Goal: Task Accomplishment & Management: Use online tool/utility

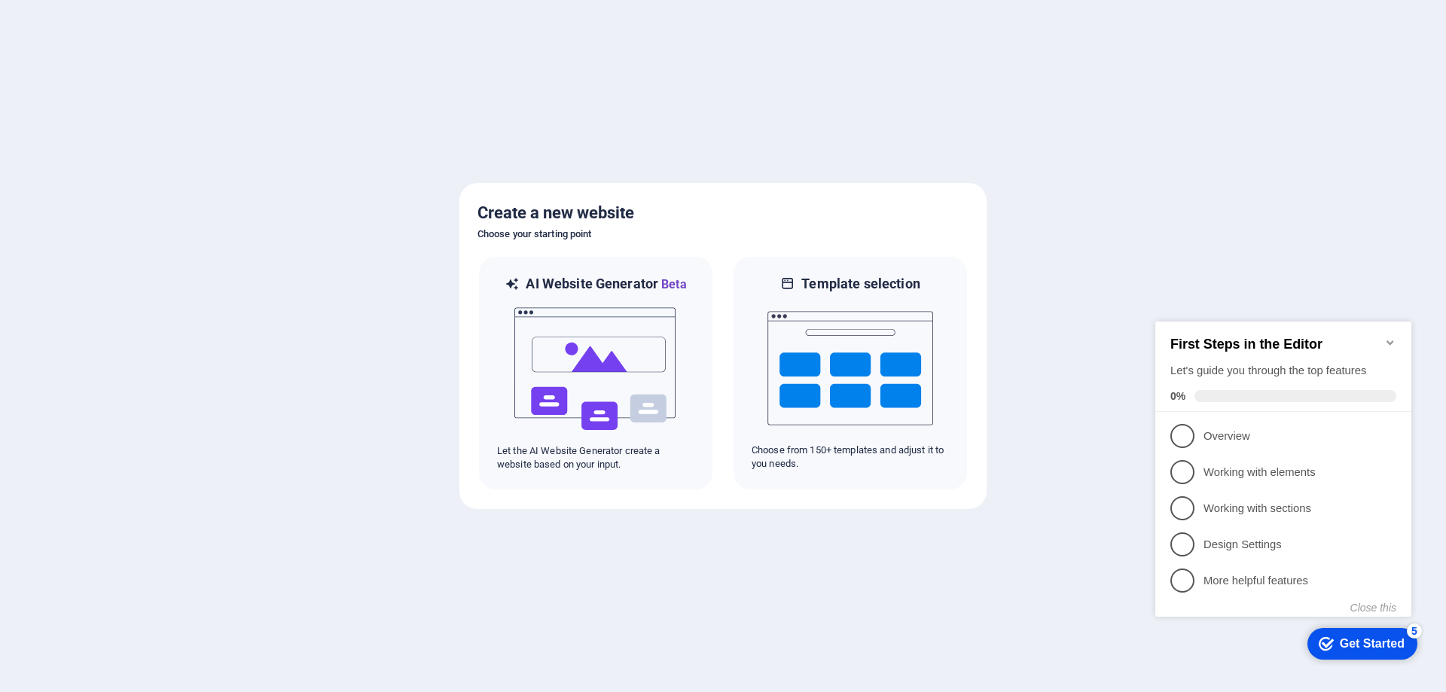
click at [1390, 661] on div "checkmark Get Started 5 First Steps in the Editor Let's guide you through the t…" at bounding box center [1286, 483] width 274 height 366
click at [1184, 437] on span "1" at bounding box center [1182, 436] width 24 height 24
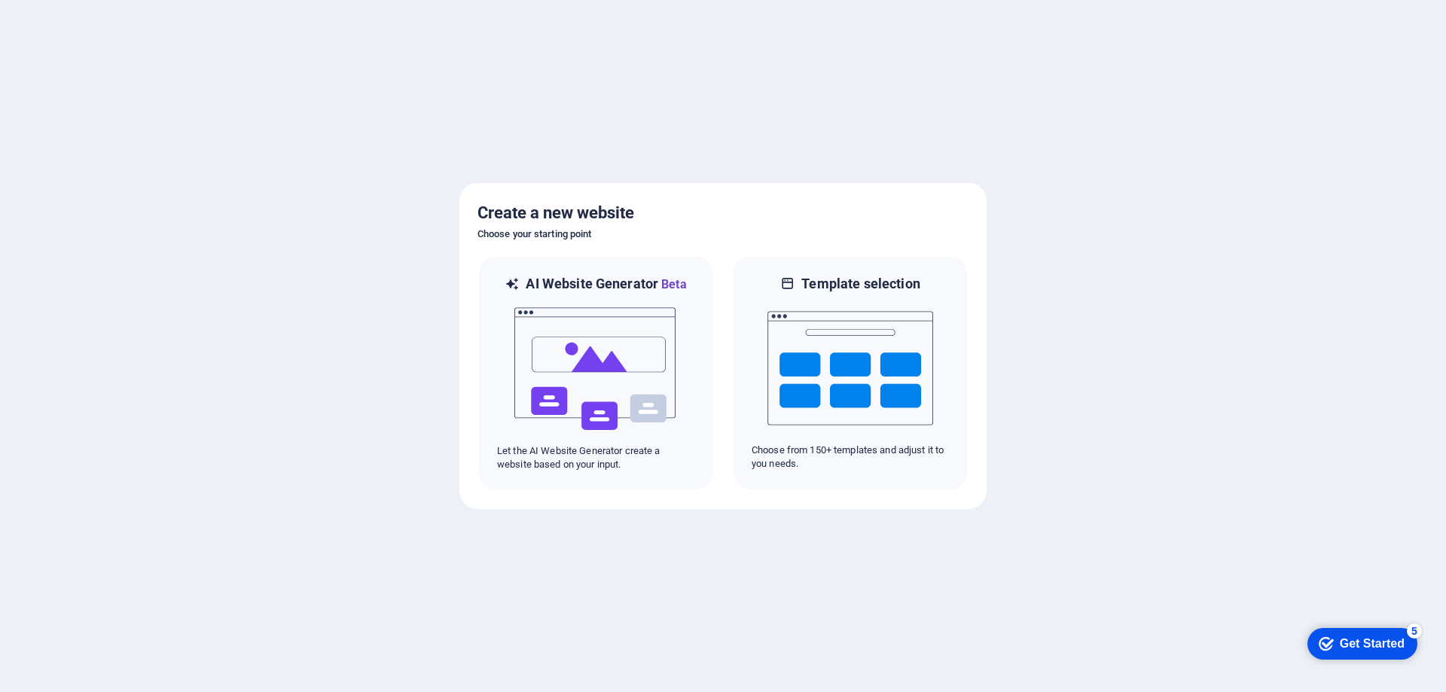
click at [1332, 645] on div "checkmark Get Started 5" at bounding box center [1361, 643] width 86 height 15
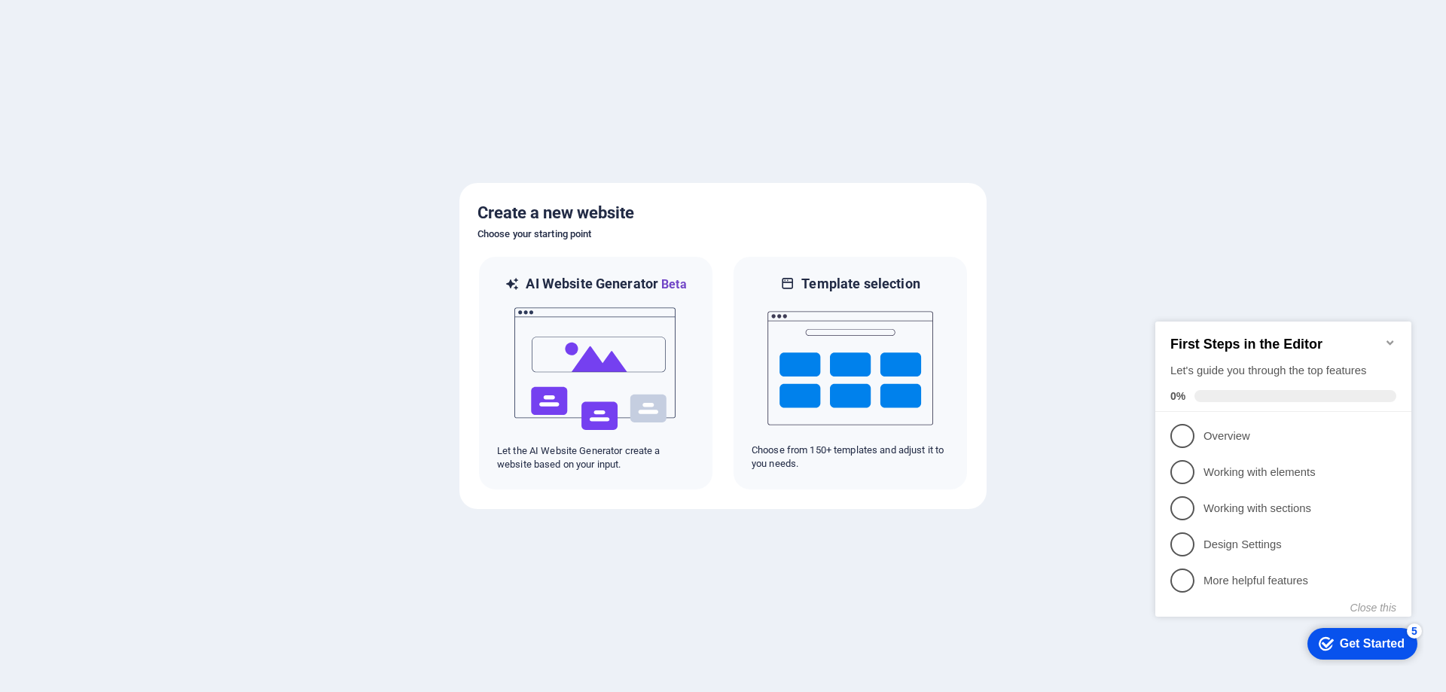
click at [1332, 645] on div "checkmark Get Started 5" at bounding box center [1361, 643] width 86 height 15
click at [1189, 461] on span "2" at bounding box center [1182, 472] width 24 height 24
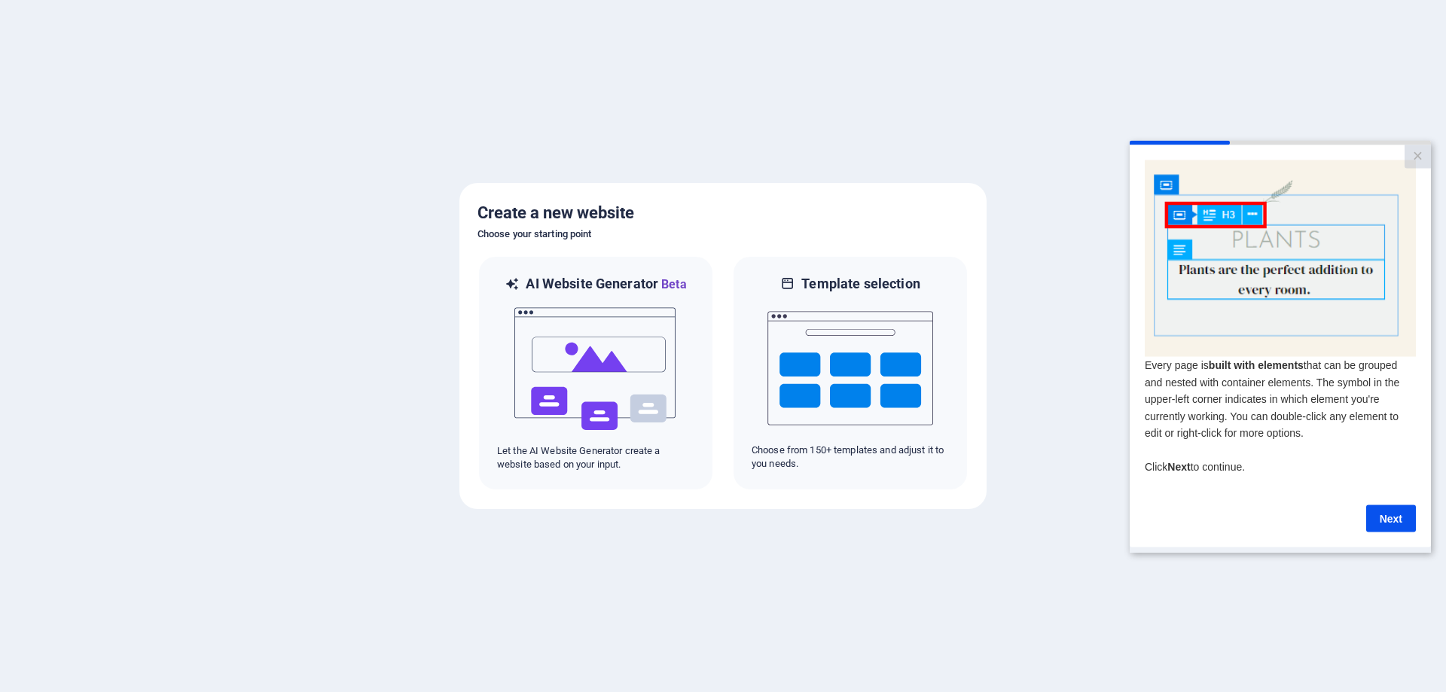
click at [1251, 239] on img at bounding box center [1279, 258] width 271 height 197
click at [1381, 523] on link "Next" at bounding box center [1391, 517] width 50 height 27
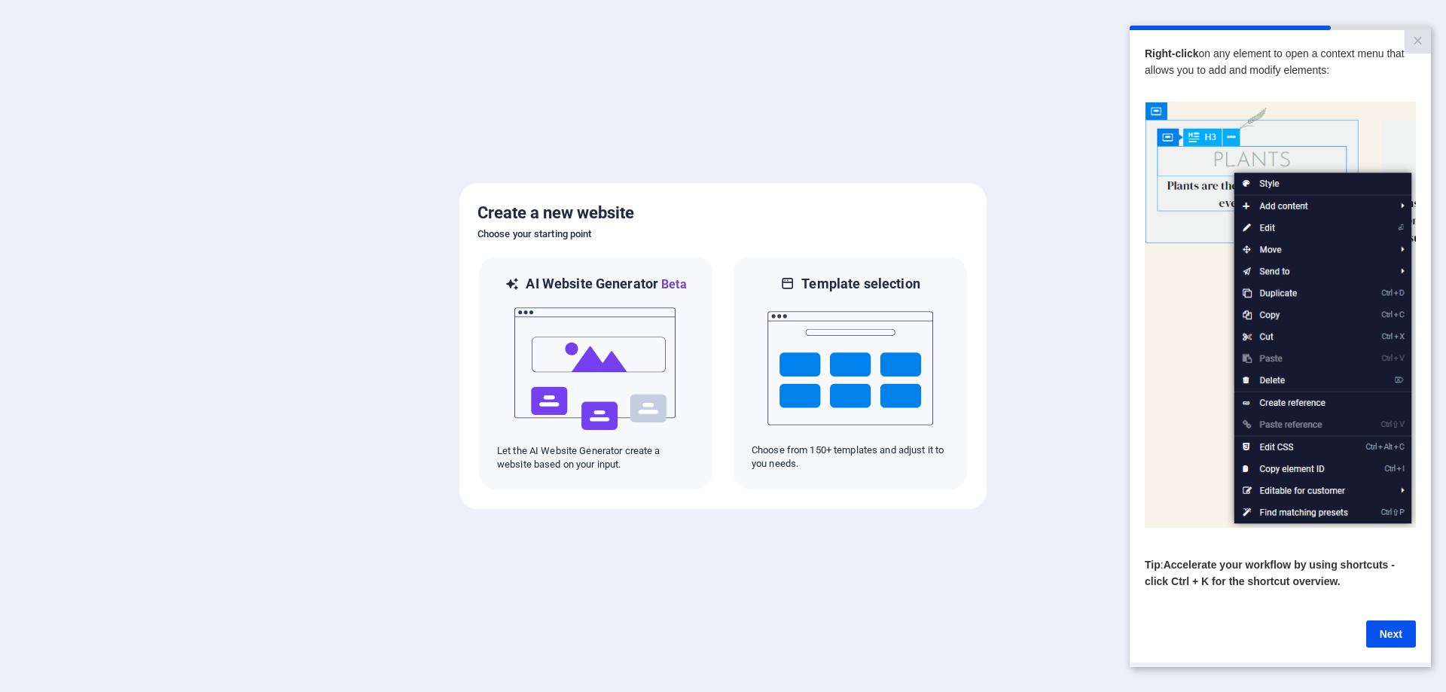
drag, startPoint x: 149, startPoint y: 203, endPoint x: 1035, endPoint y: 209, distance: 885.5
click at [1035, 209] on div at bounding box center [723, 346] width 1446 height 692
click at [1401, 631] on link "Next" at bounding box center [1391, 633] width 50 height 27
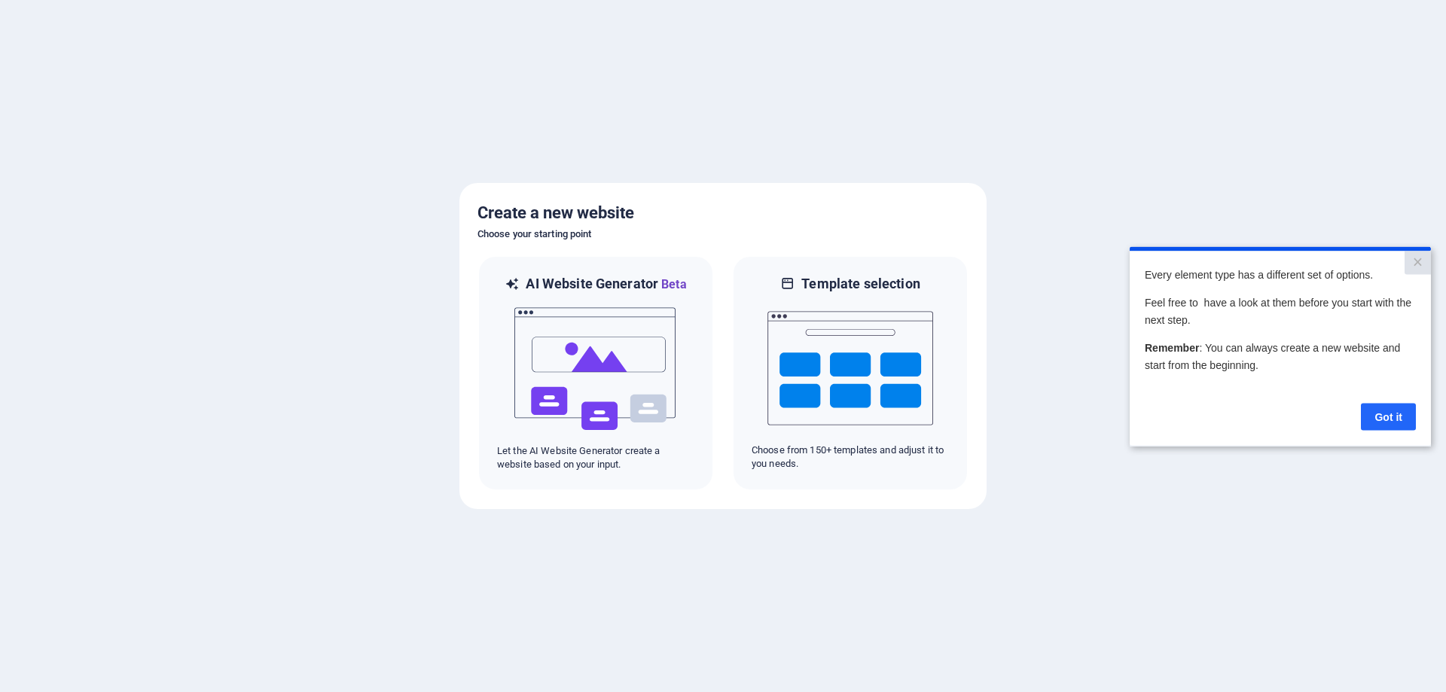
click at [1402, 416] on link "Got it" at bounding box center [1388, 416] width 55 height 27
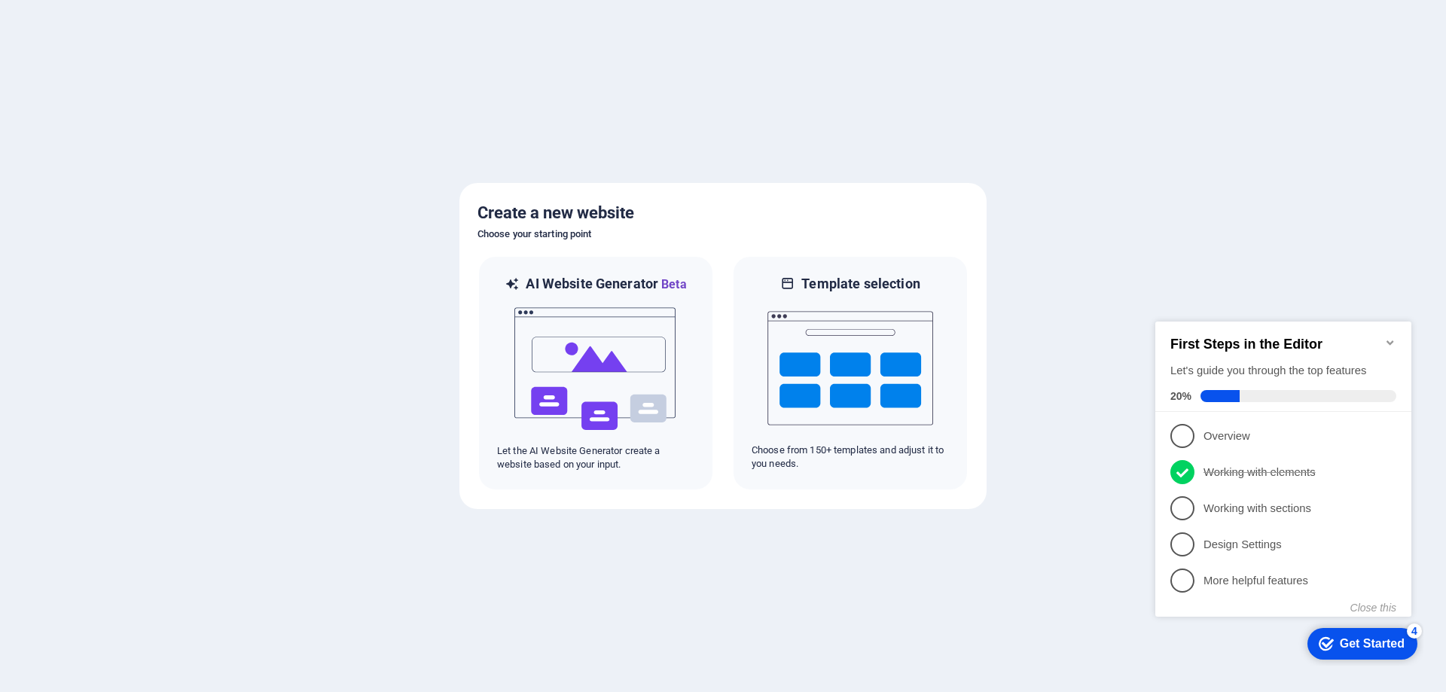
click at [1388, 640] on div "Get Started" at bounding box center [1372, 644] width 65 height 14
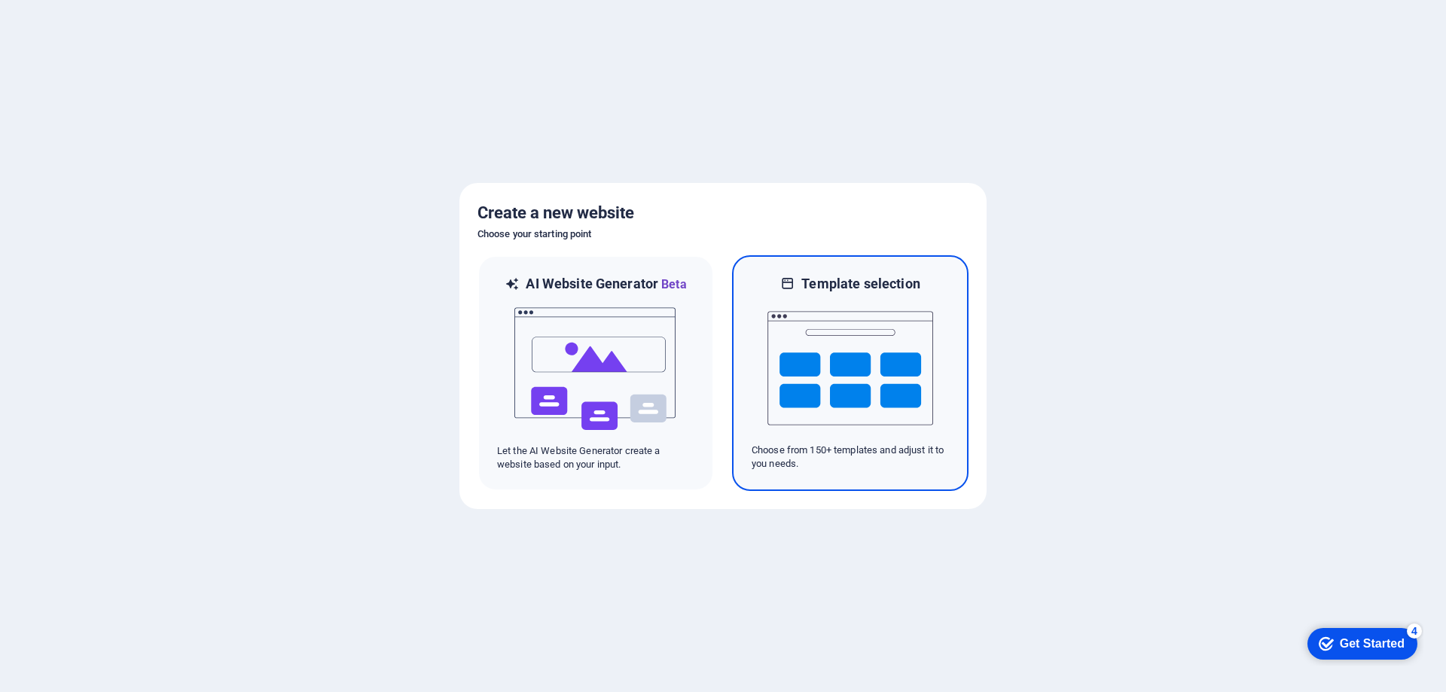
click at [844, 288] on h6 "Template selection" at bounding box center [860, 284] width 118 height 18
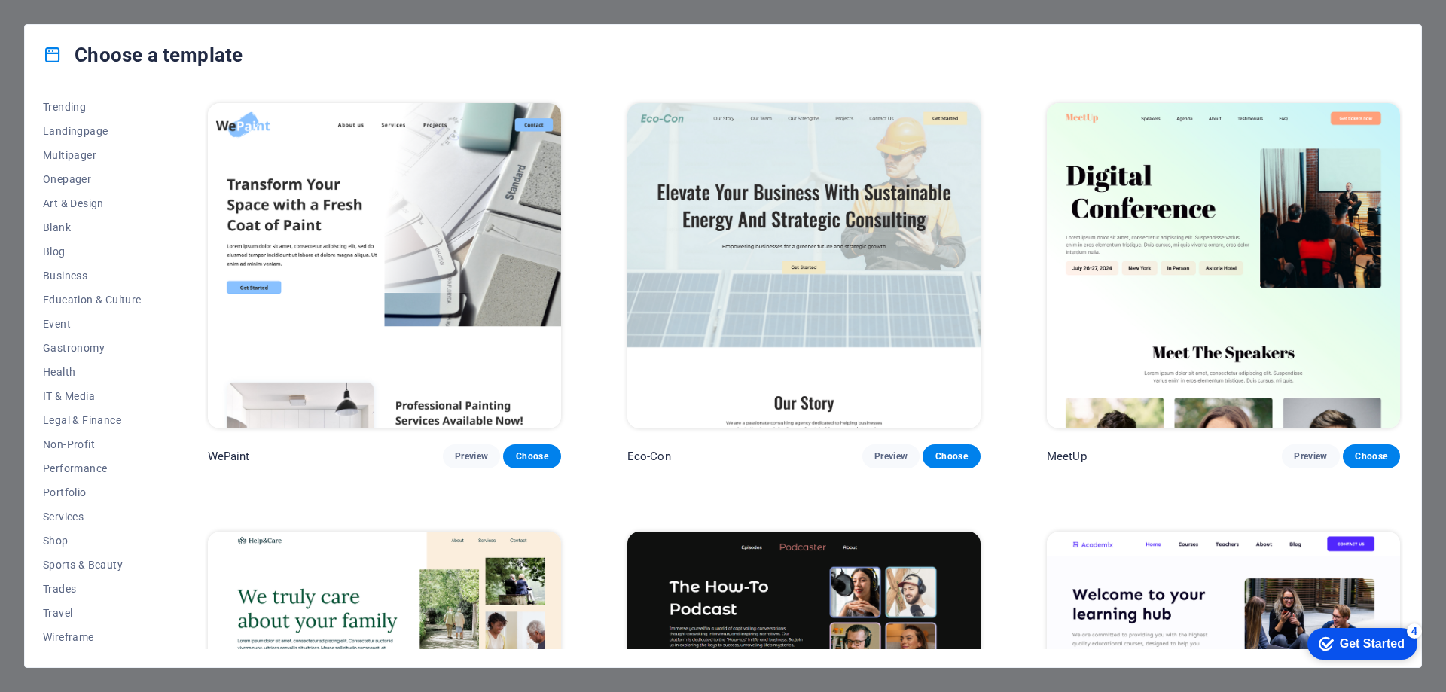
scroll to position [1732, 0]
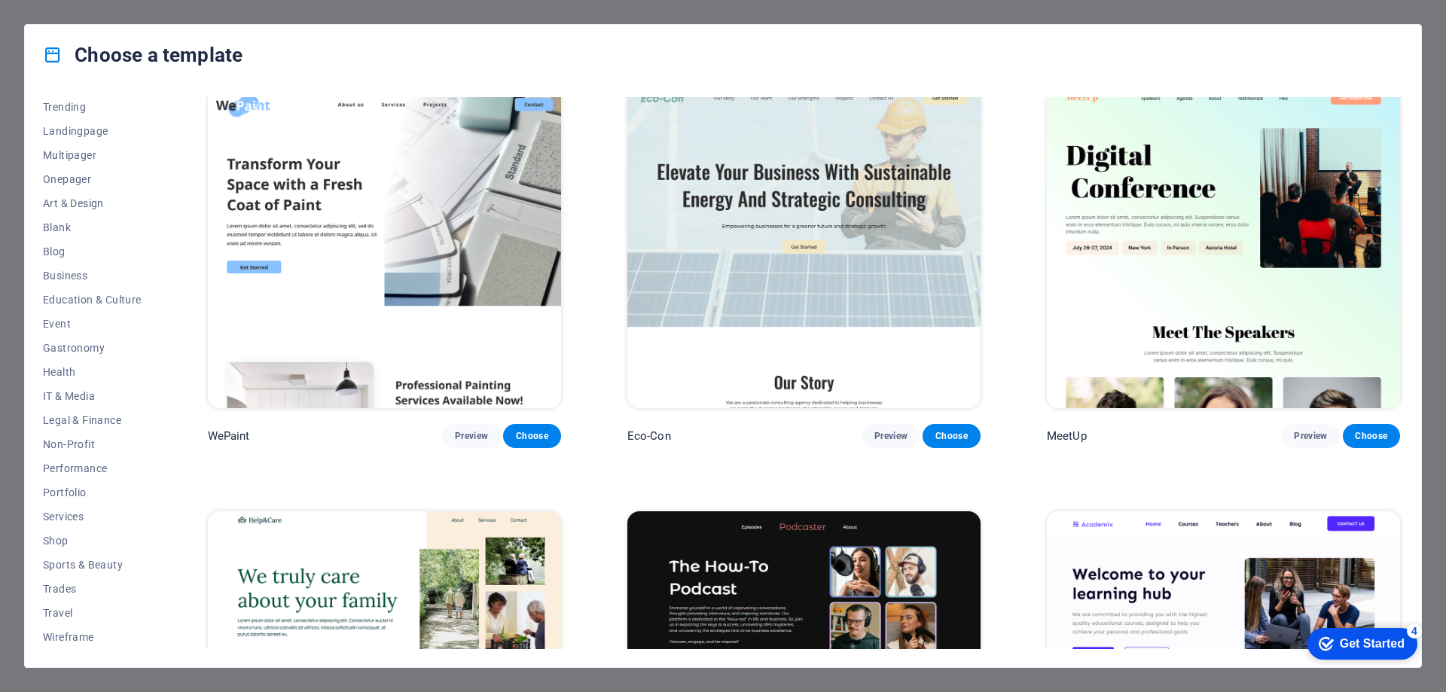
drag, startPoint x: 162, startPoint y: 233, endPoint x: 175, endPoint y: 208, distance: 29.0
click at [152, 136] on div "All Templates My Templates New Trending Landingpage Multipager Onepager Art & D…" at bounding box center [723, 376] width 1396 height 582
click at [79, 515] on span "Services" at bounding box center [92, 517] width 99 height 12
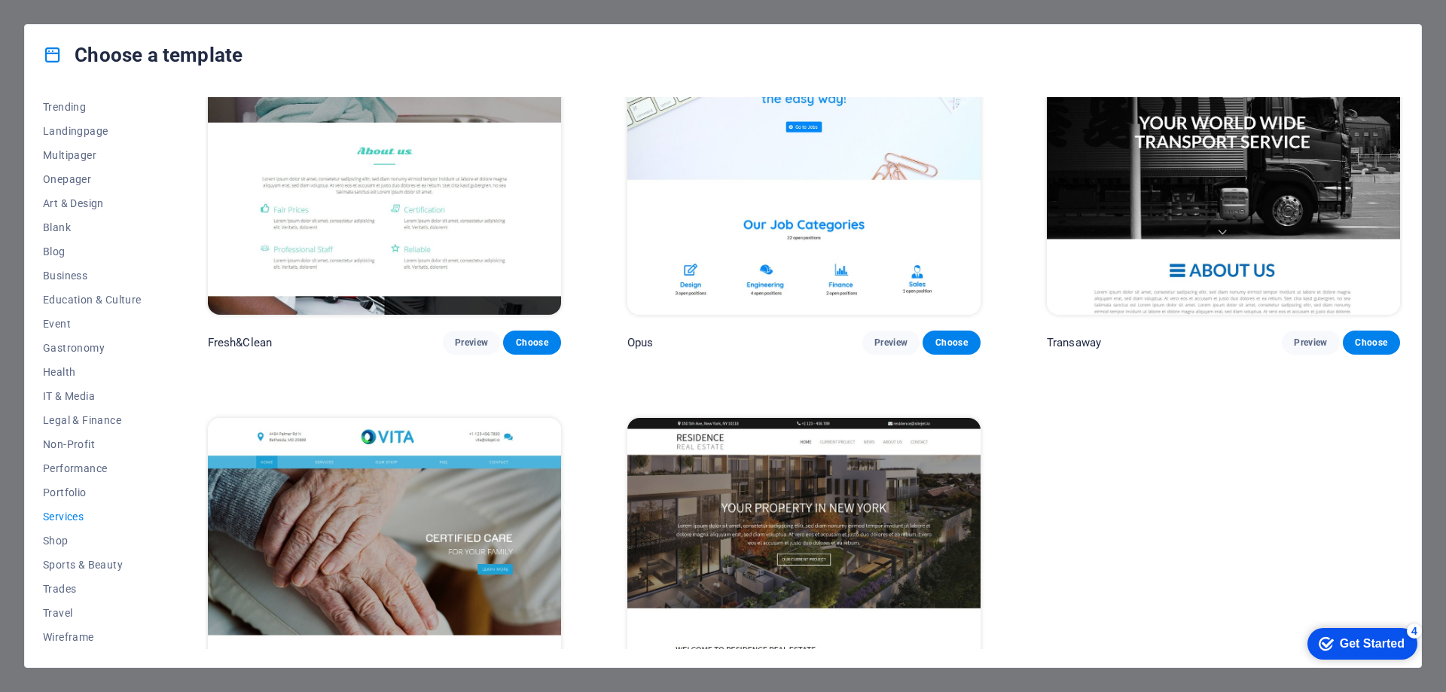
scroll to position [2376, 0]
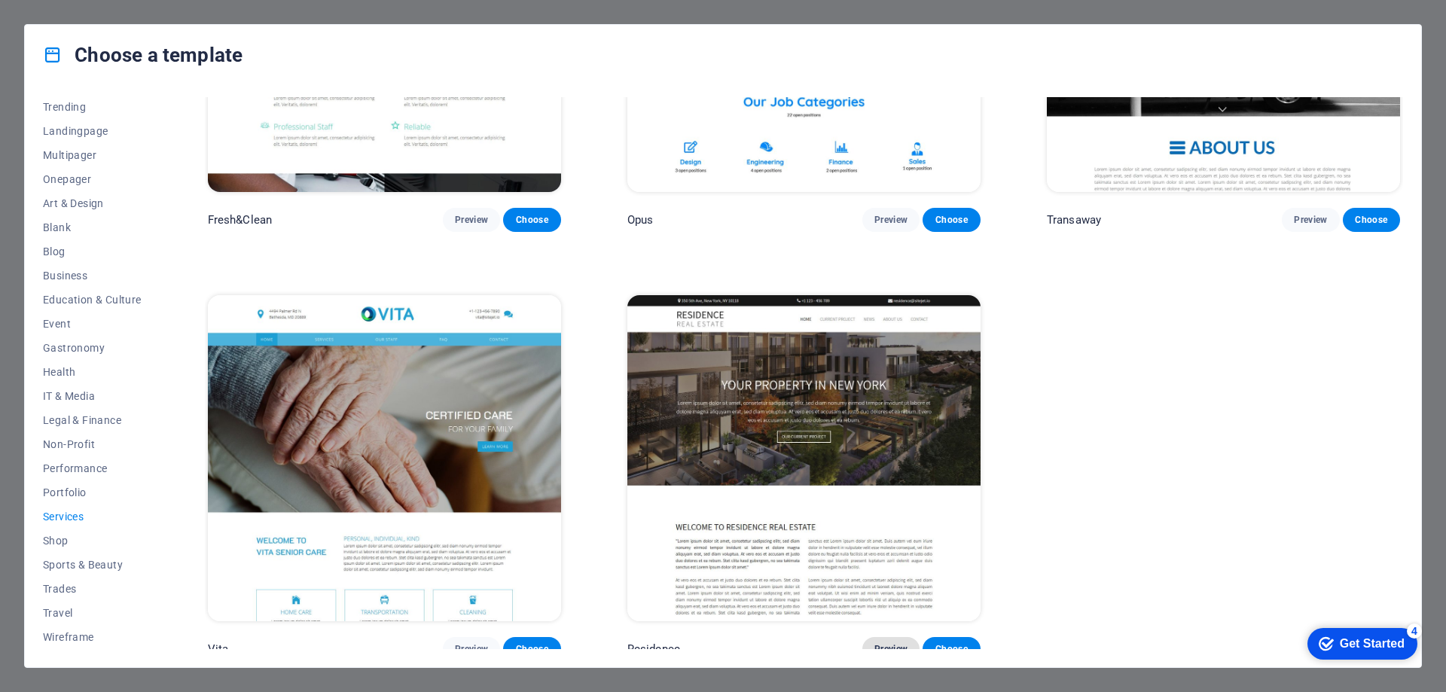
click at [904, 643] on span "Preview" at bounding box center [890, 649] width 33 height 12
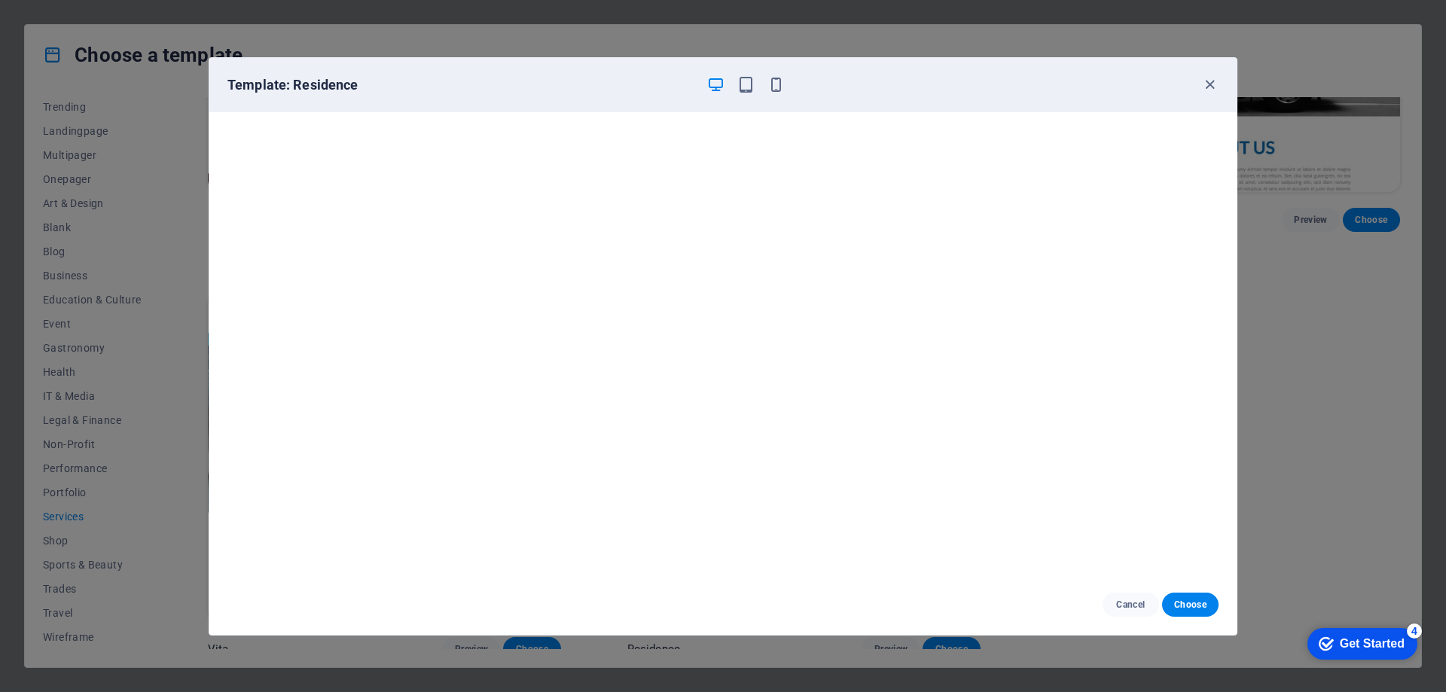
scroll to position [4, 0]
click at [1193, 615] on button "Choose" at bounding box center [1190, 605] width 56 height 24
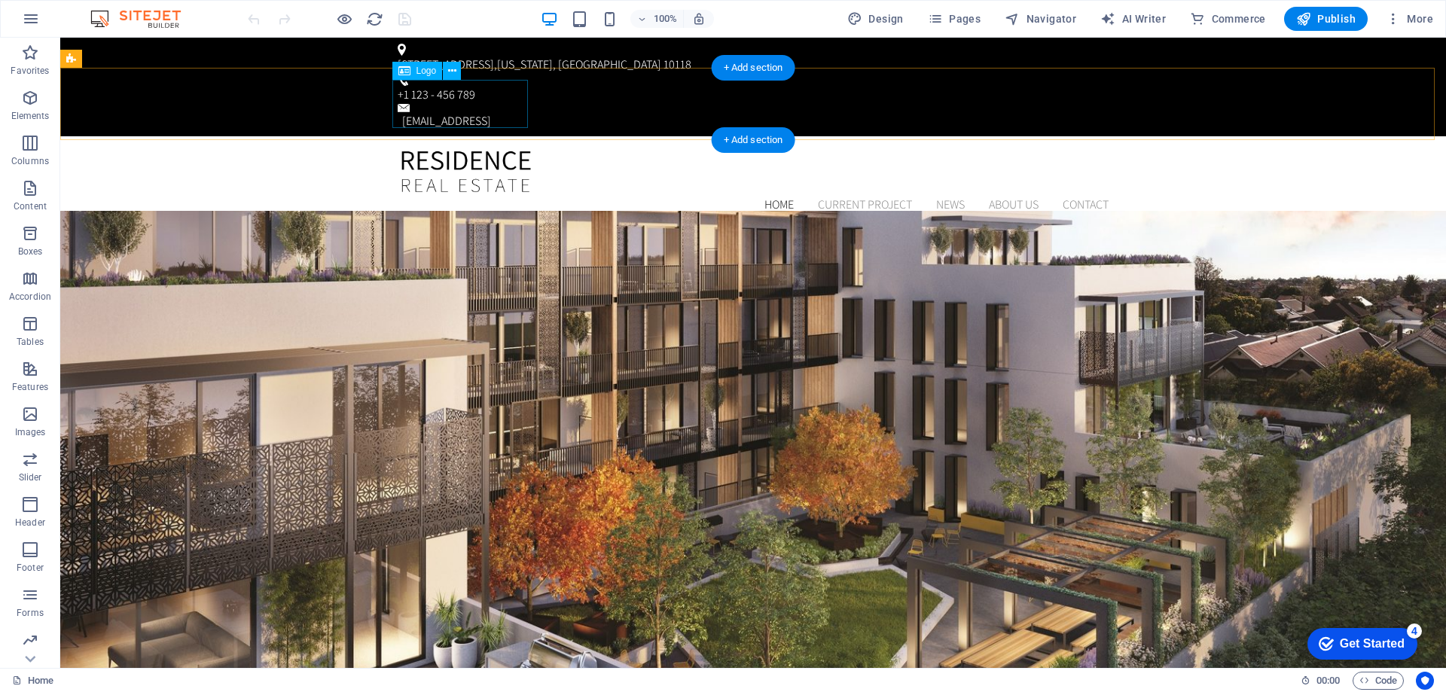
click at [492, 148] on div at bounding box center [753, 172] width 711 height 48
